Goal: Task Accomplishment & Management: Use online tool/utility

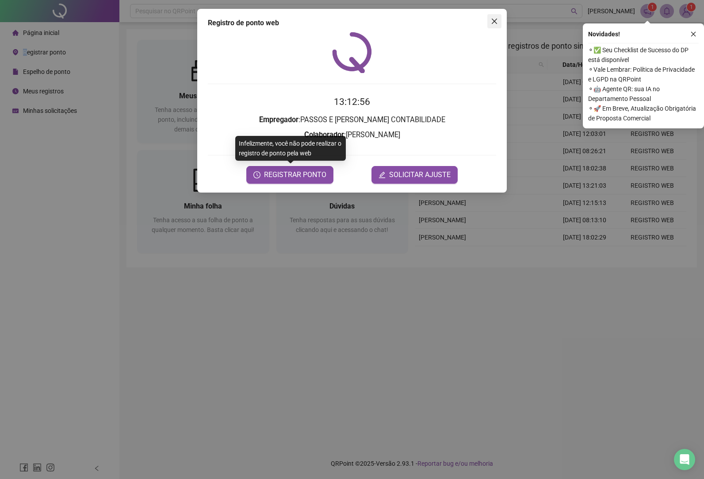
click at [496, 22] on icon "close" at bounding box center [494, 21] width 7 height 7
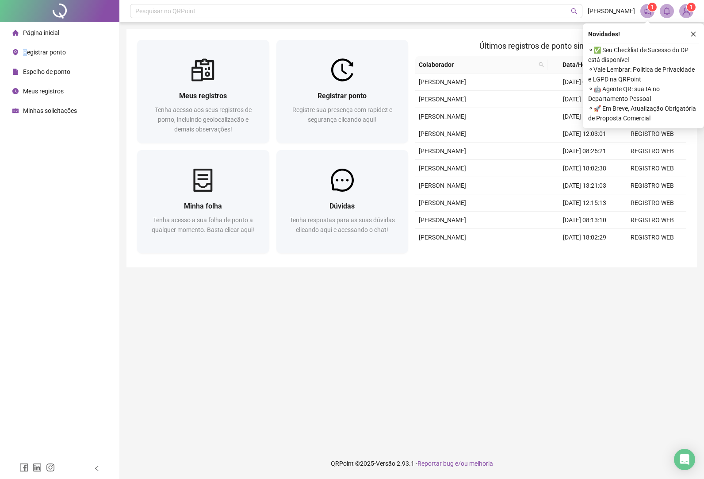
drag, startPoint x: 692, startPoint y: 36, endPoint x: 534, endPoint y: 142, distance: 190.4
click at [692, 35] on icon "close" at bounding box center [694, 34] width 6 height 6
click at [693, 33] on icon "close" at bounding box center [694, 34] width 6 height 6
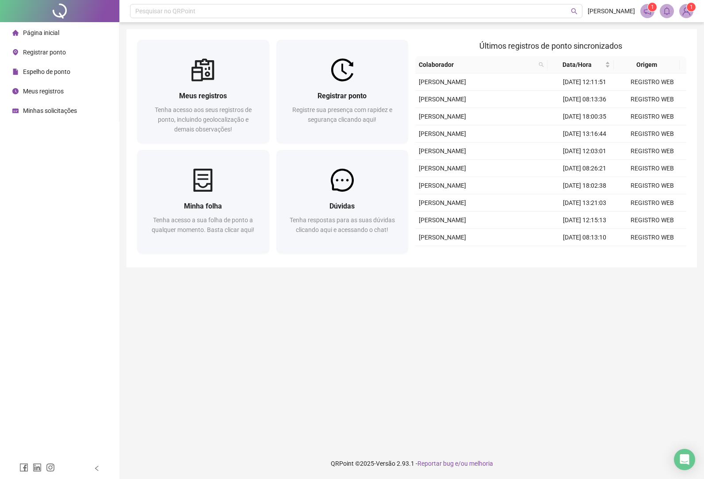
click at [35, 51] on span "Registrar ponto" at bounding box center [44, 52] width 43 height 7
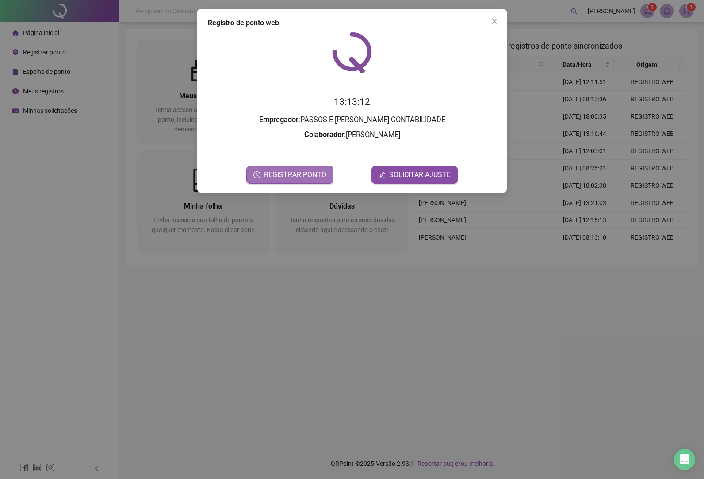
click at [303, 173] on span "REGISTRAR PONTO" at bounding box center [295, 174] width 62 height 11
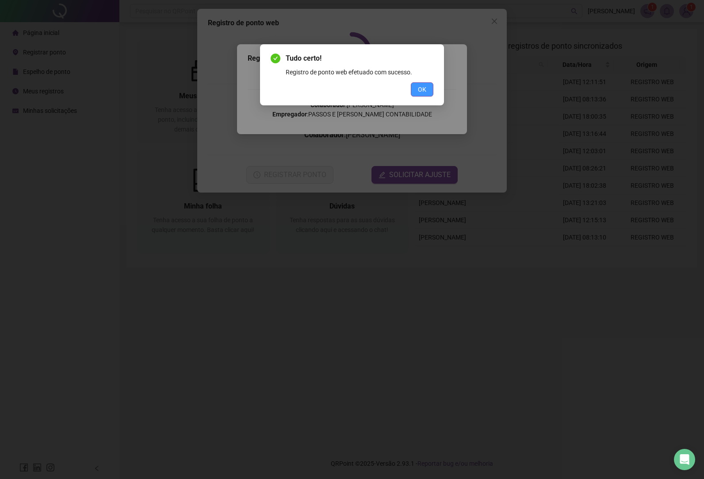
click at [421, 87] on span "OK" at bounding box center [422, 90] width 8 height 10
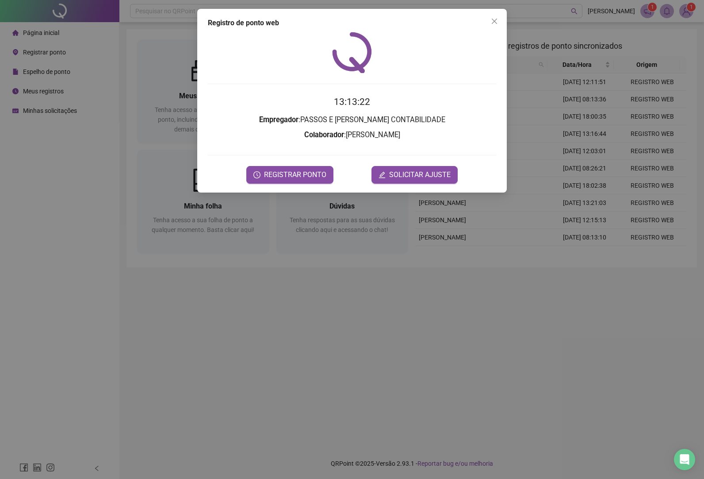
click at [493, 20] on icon "close" at bounding box center [494, 21] width 7 height 7
